Goal: Information Seeking & Learning: Learn about a topic

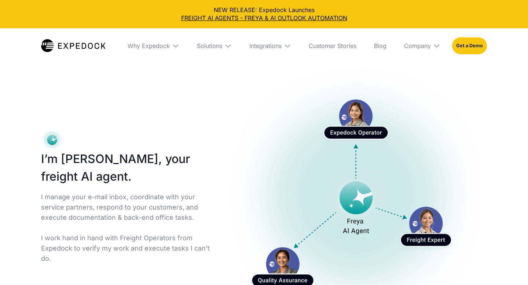
select select
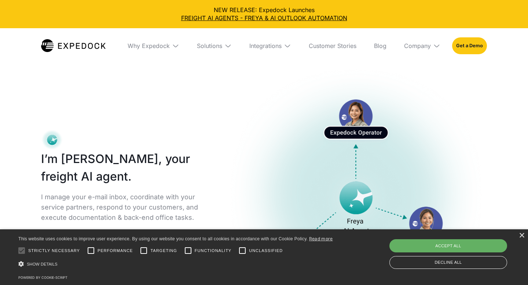
click at [448, 247] on div "Accept all" at bounding box center [448, 245] width 118 height 13
checkbox input "true"
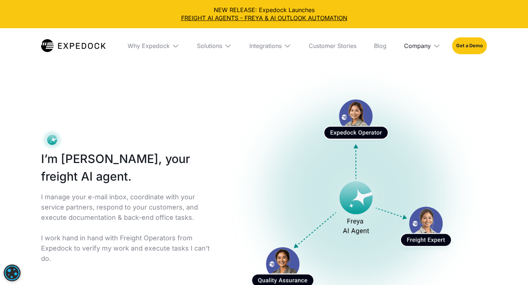
click at [421, 47] on div "Company" at bounding box center [417, 45] width 27 height 7
click at [418, 74] on link "About Us" at bounding box center [422, 72] width 48 height 19
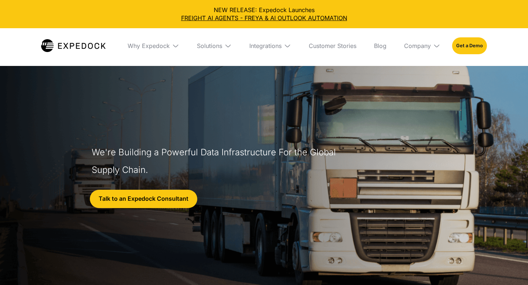
select select
click at [284, 19] on link "FREIGHT AI AGENTS - FREYA & AI OUTLOOK AUTOMATION" at bounding box center [264, 18] width 516 height 8
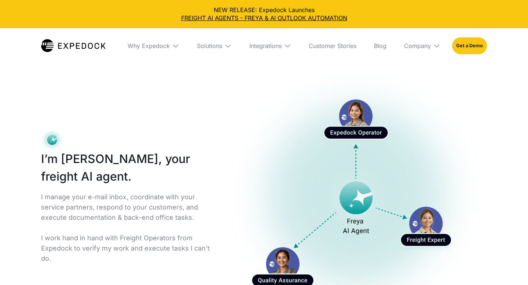
select select
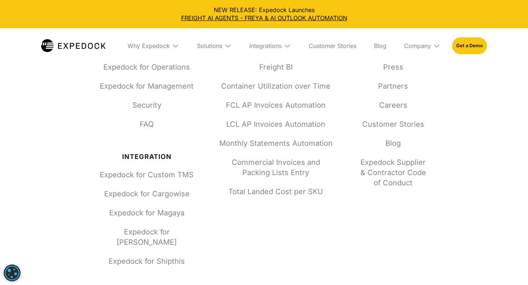
scroll to position [4392, 0]
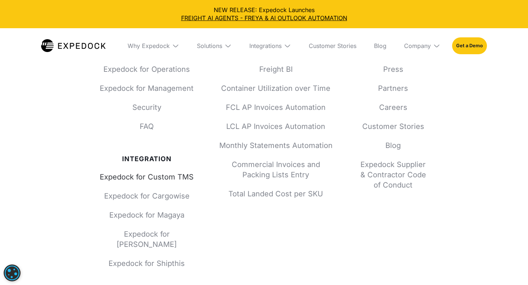
click at [163, 180] on link "Expedock for Custom TMS" at bounding box center [147, 177] width 94 height 10
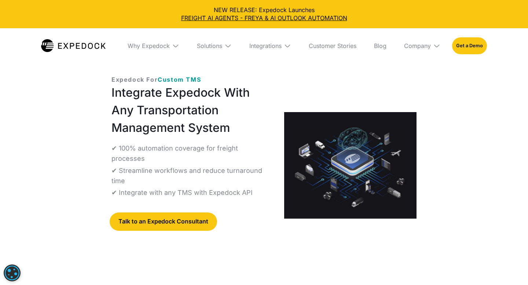
select select
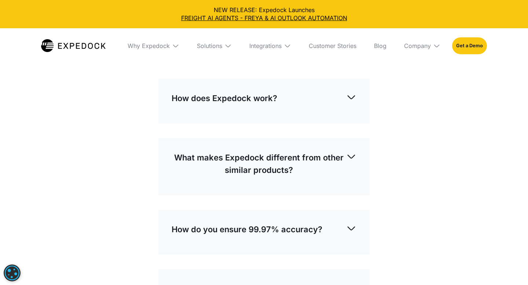
scroll to position [2023, 0]
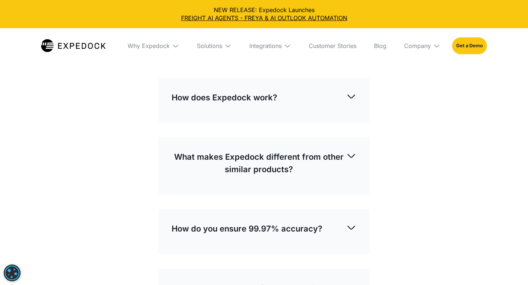
click at [265, 104] on p "How does Expedock work?" at bounding box center [225, 97] width 106 height 12
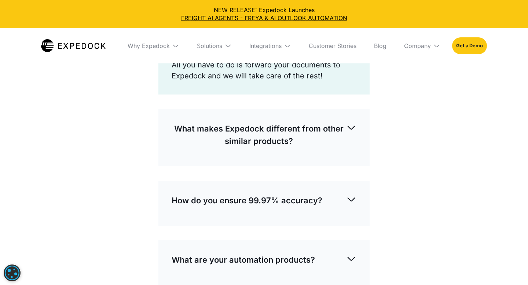
scroll to position [2119, 0]
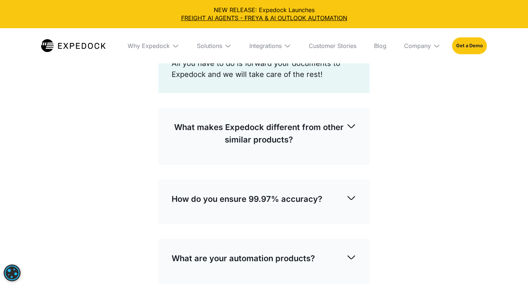
click at [254, 152] on div "What makes Expedock different from other similar products?" at bounding box center [264, 133] width 185 height 37
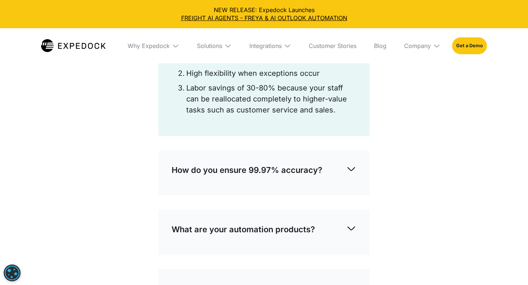
scroll to position [2229, 0]
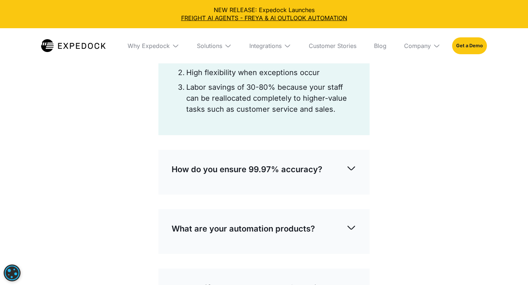
click at [270, 182] on div "How do you ensure 99.97% accuracy?" at bounding box center [264, 169] width 185 height 24
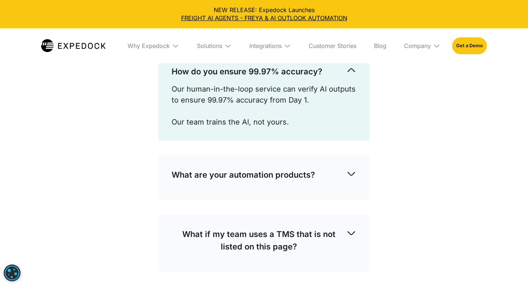
scroll to position [2331, 0]
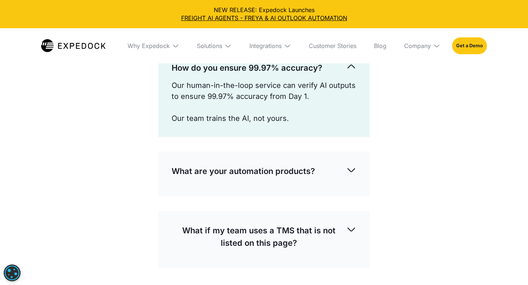
click at [270, 177] on p "What are your automation products?" at bounding box center [243, 171] width 143 height 12
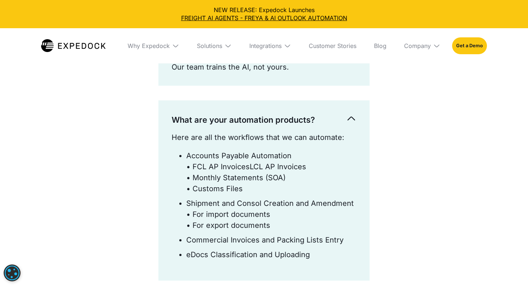
scroll to position [2425, 0]
